Goal: Navigation & Orientation: Find specific page/section

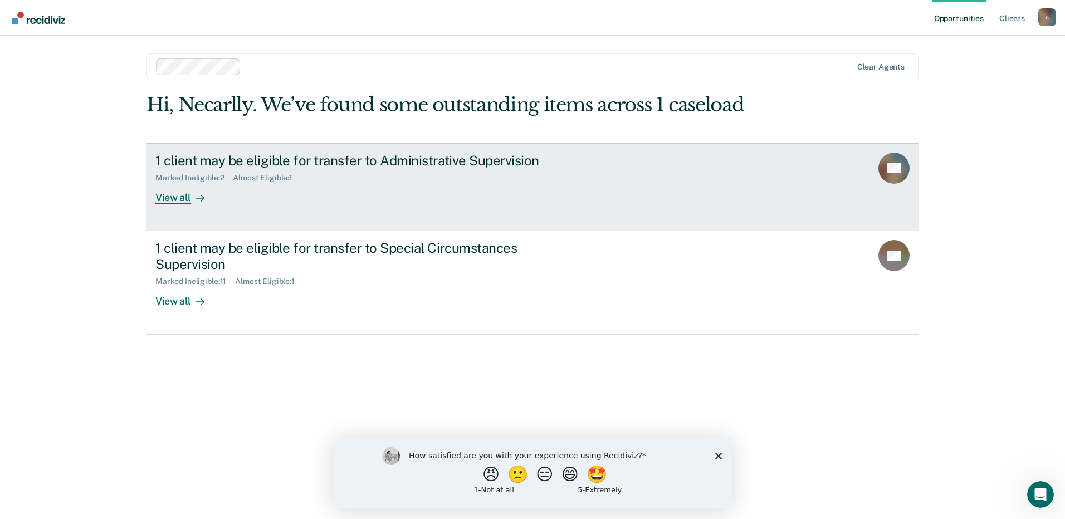
click at [188, 197] on div "View all" at bounding box center [186, 193] width 62 height 22
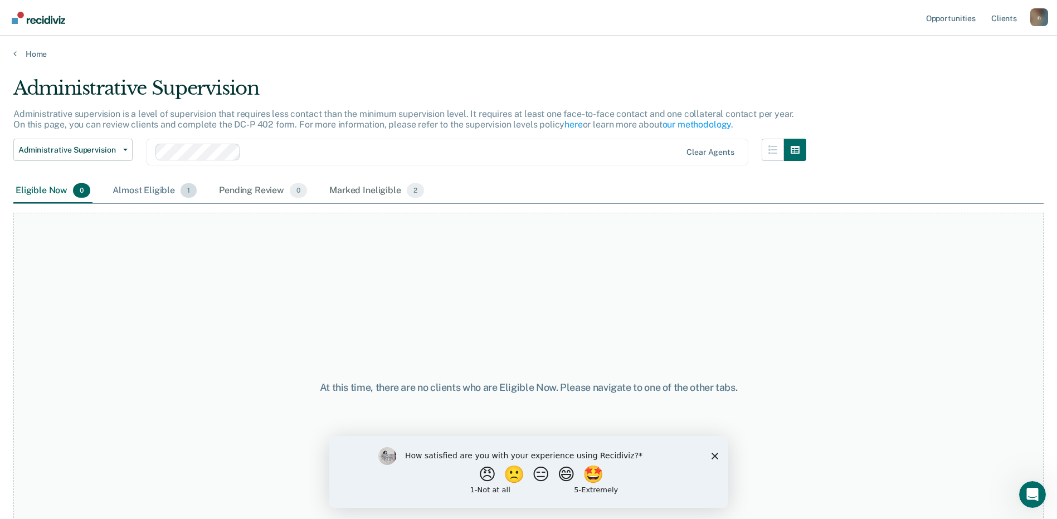
click at [149, 188] on div "Almost Eligible 1" at bounding box center [154, 191] width 89 height 25
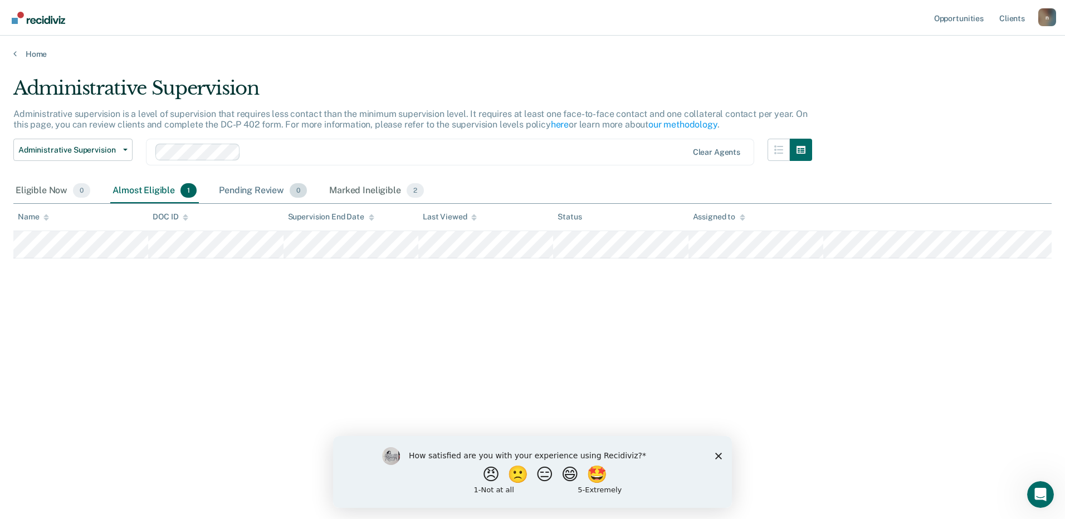
click at [280, 188] on div "Pending Review 0" at bounding box center [263, 191] width 92 height 25
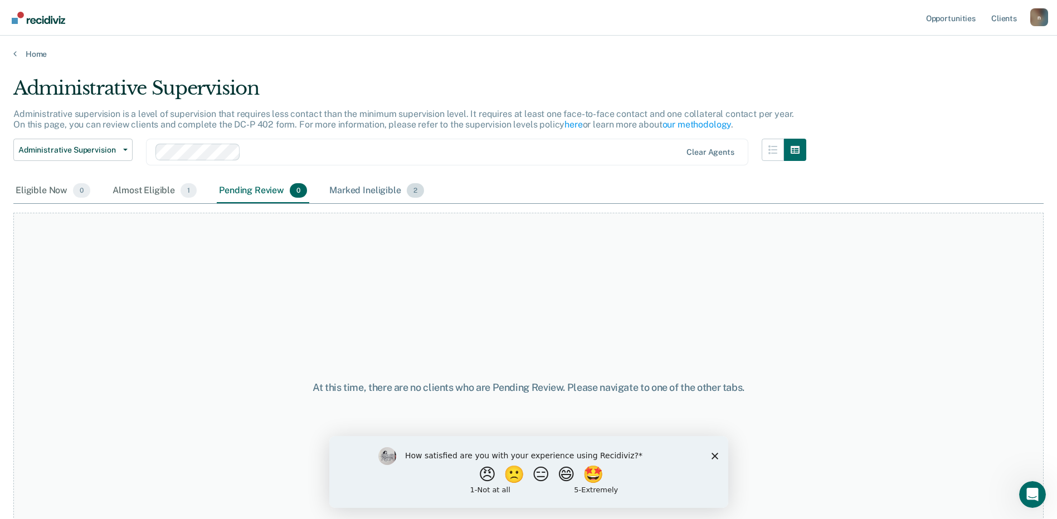
click at [373, 190] on div "Marked Ineligible 2" at bounding box center [376, 191] width 99 height 25
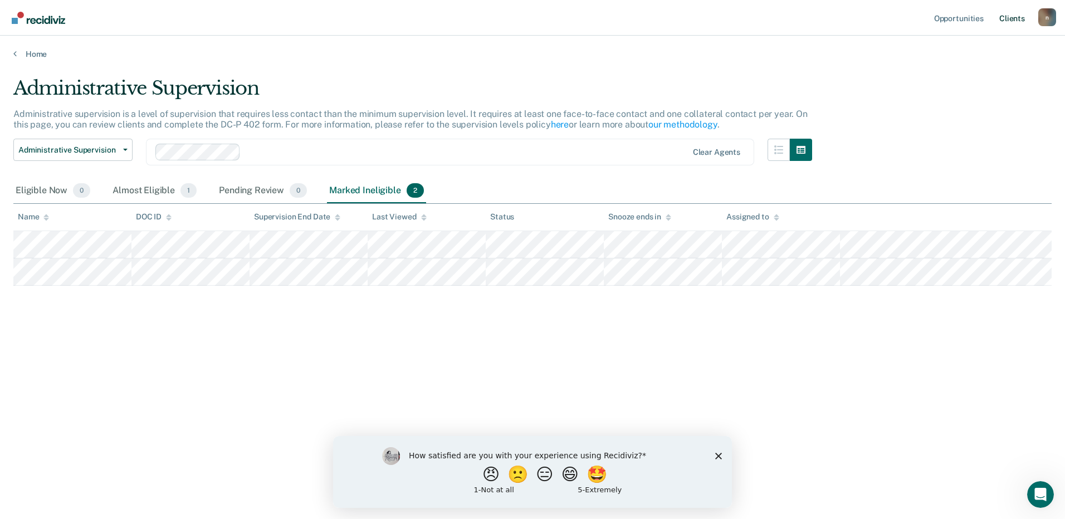
click at [1007, 20] on link "Client s" at bounding box center [1012, 18] width 30 height 36
